Goal: Information Seeking & Learning: Learn about a topic

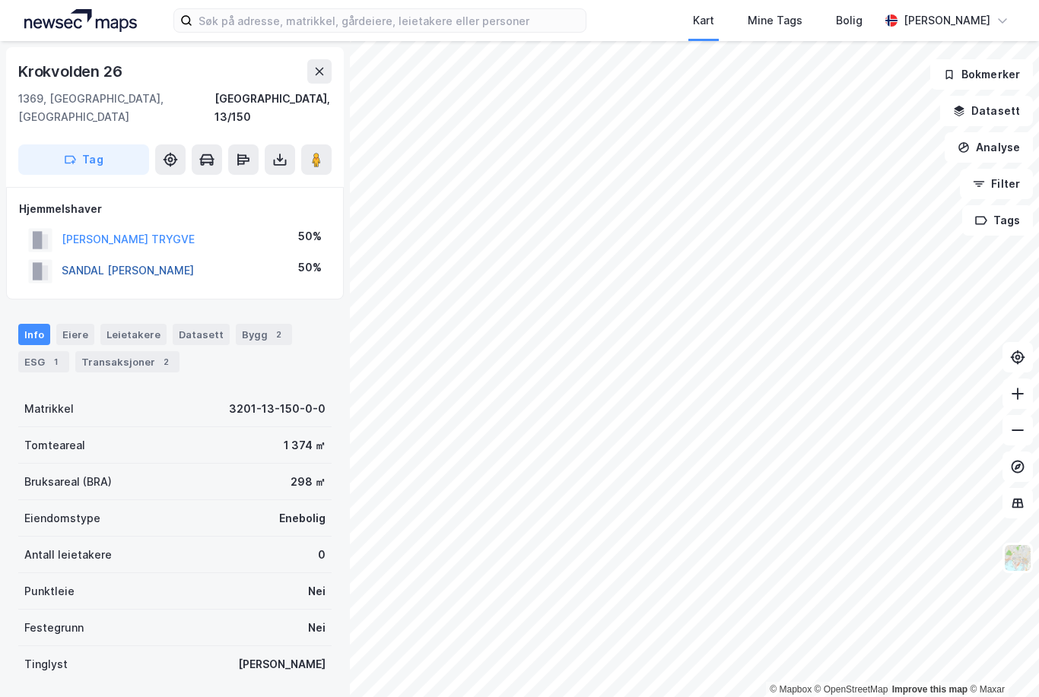
click at [0, 0] on button "SANDAL [PERSON_NAME]" at bounding box center [0, 0] width 0 height 0
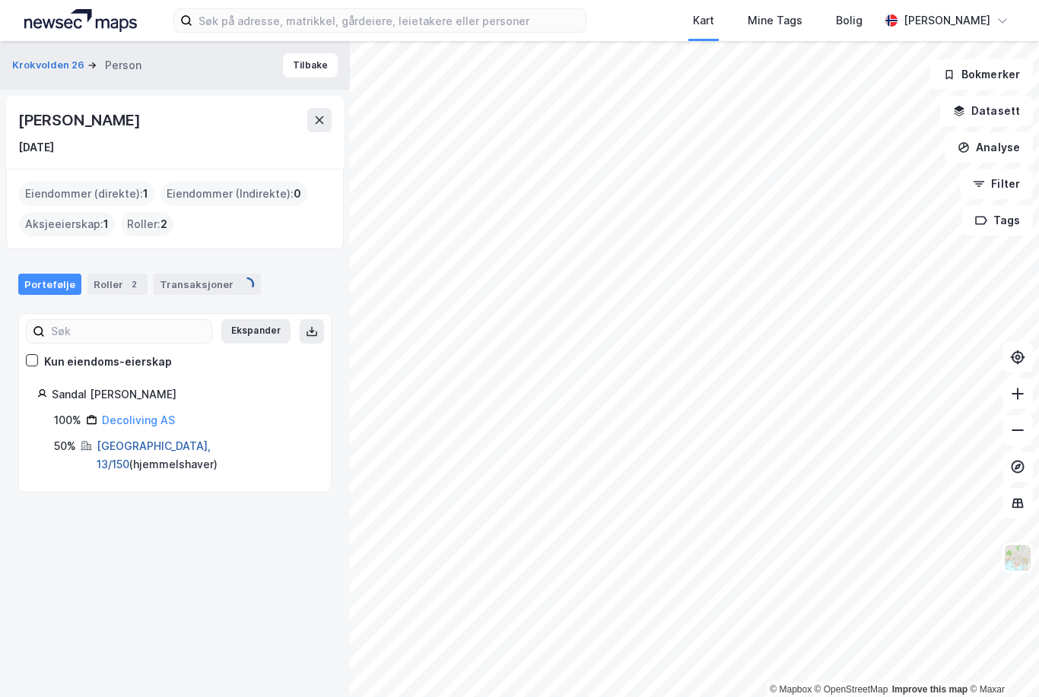
click at [119, 446] on link "[GEOGRAPHIC_DATA], 13/150" at bounding box center [154, 455] width 114 height 31
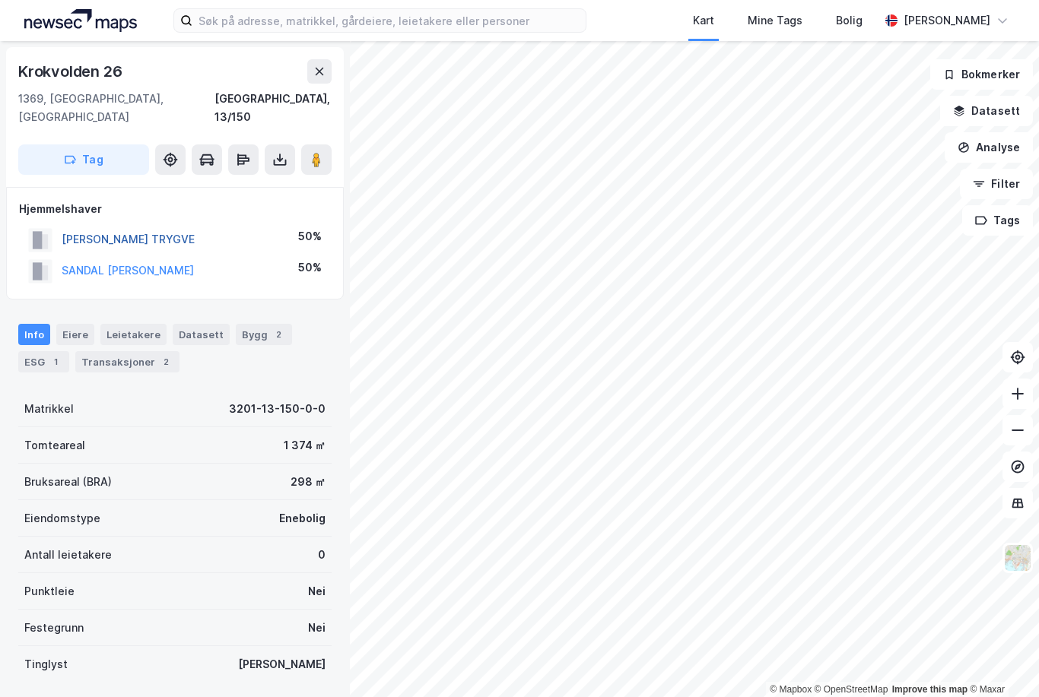
click at [0, 0] on button "[PERSON_NAME] TRYGVE" at bounding box center [0, 0] width 0 height 0
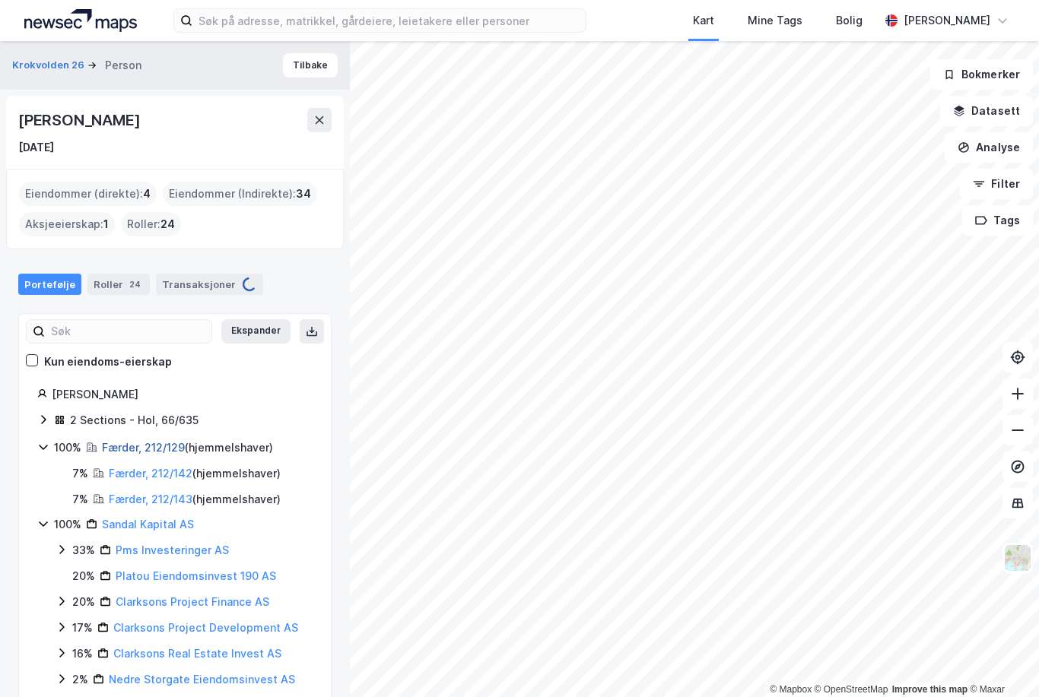
click at [129, 441] on link "Færder, 212/129" at bounding box center [143, 447] width 83 height 13
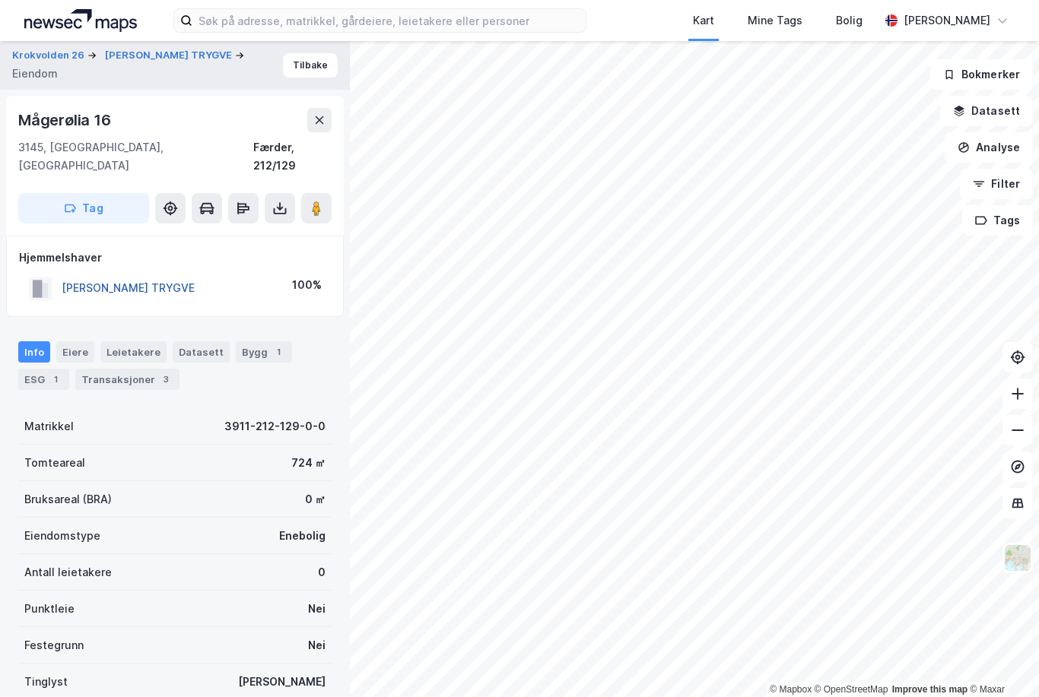
click at [0, 0] on button "[PERSON_NAME] TRYGVE" at bounding box center [0, 0] width 0 height 0
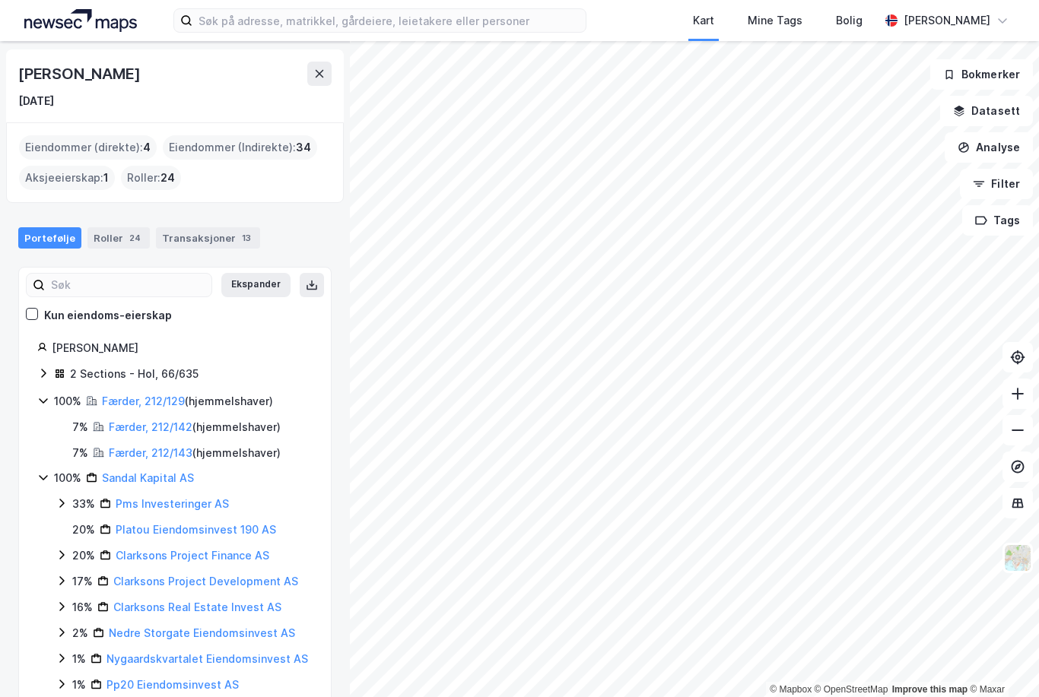
scroll to position [46, 0]
click at [50, 366] on div "2 Sections - Hol, 66/635" at bounding box center [174, 376] width 275 height 20
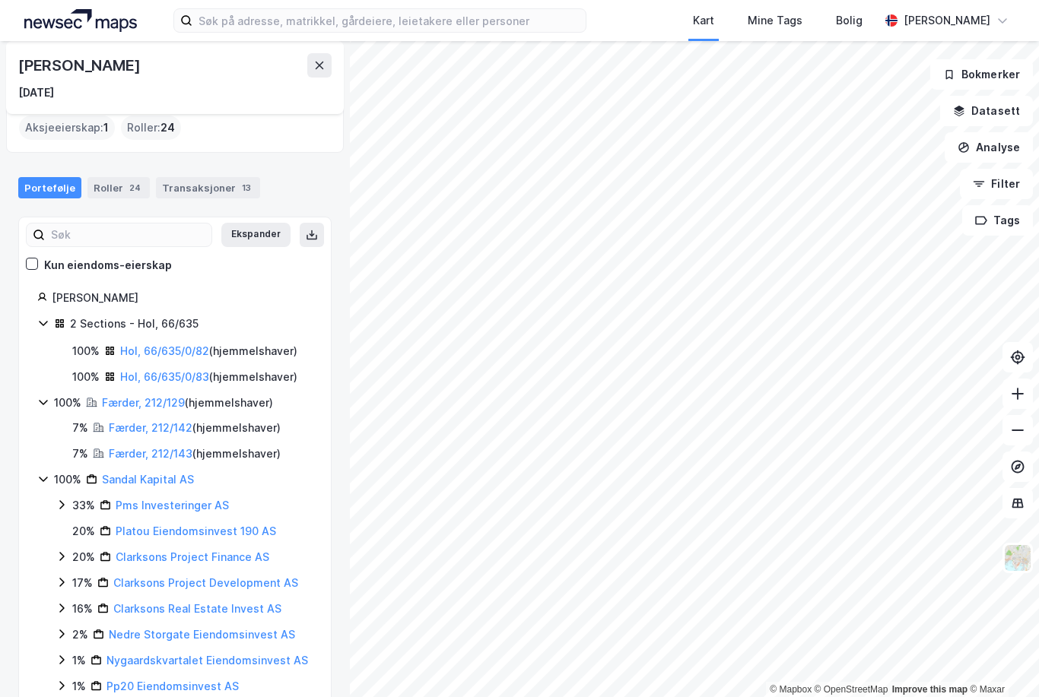
scroll to position [96, 0]
click at [153, 478] on link "Sandal Kapital AS" at bounding box center [148, 480] width 92 height 13
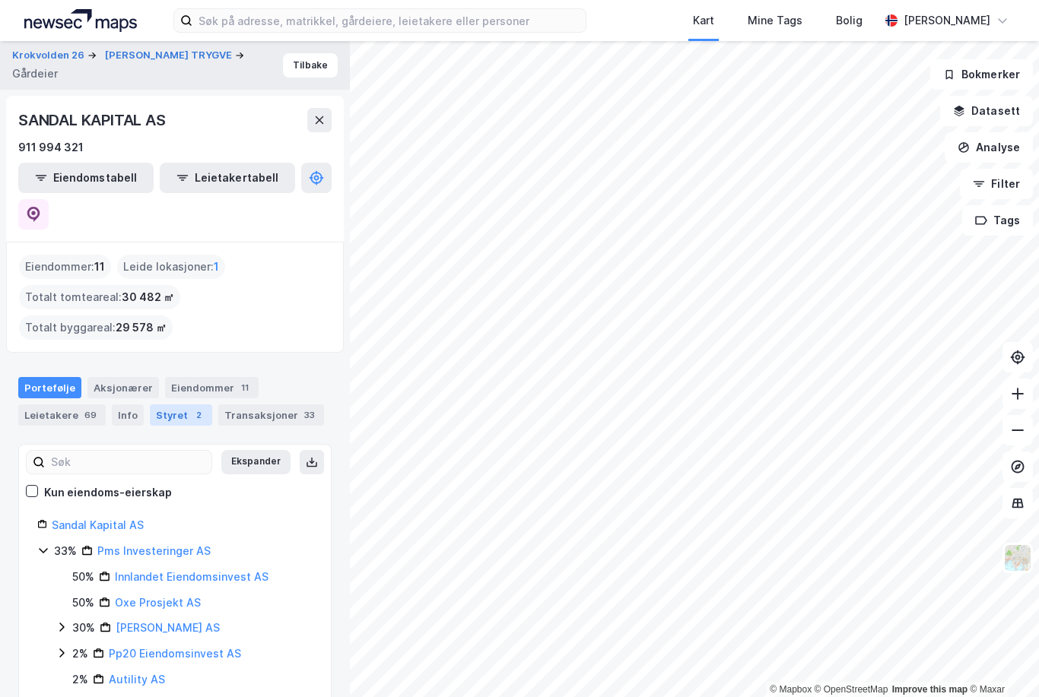
click at [173, 405] on div "Styret 2" at bounding box center [181, 415] width 62 height 21
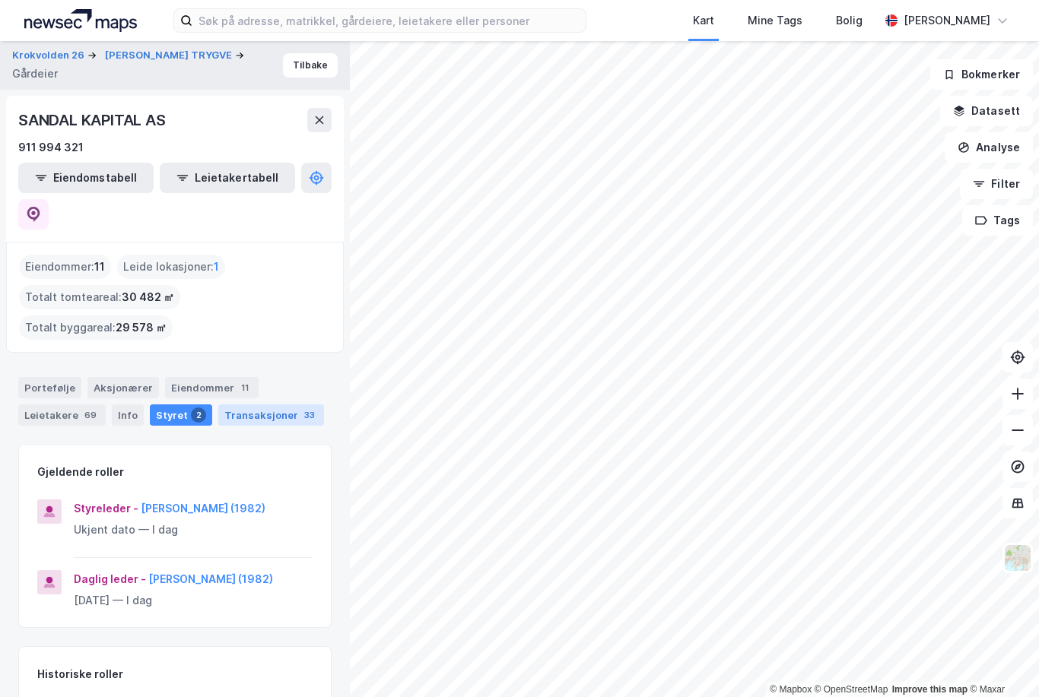
click at [257, 405] on div "Transaksjoner 33" at bounding box center [271, 415] width 106 height 21
